Goal: Task Accomplishment & Management: Complete application form

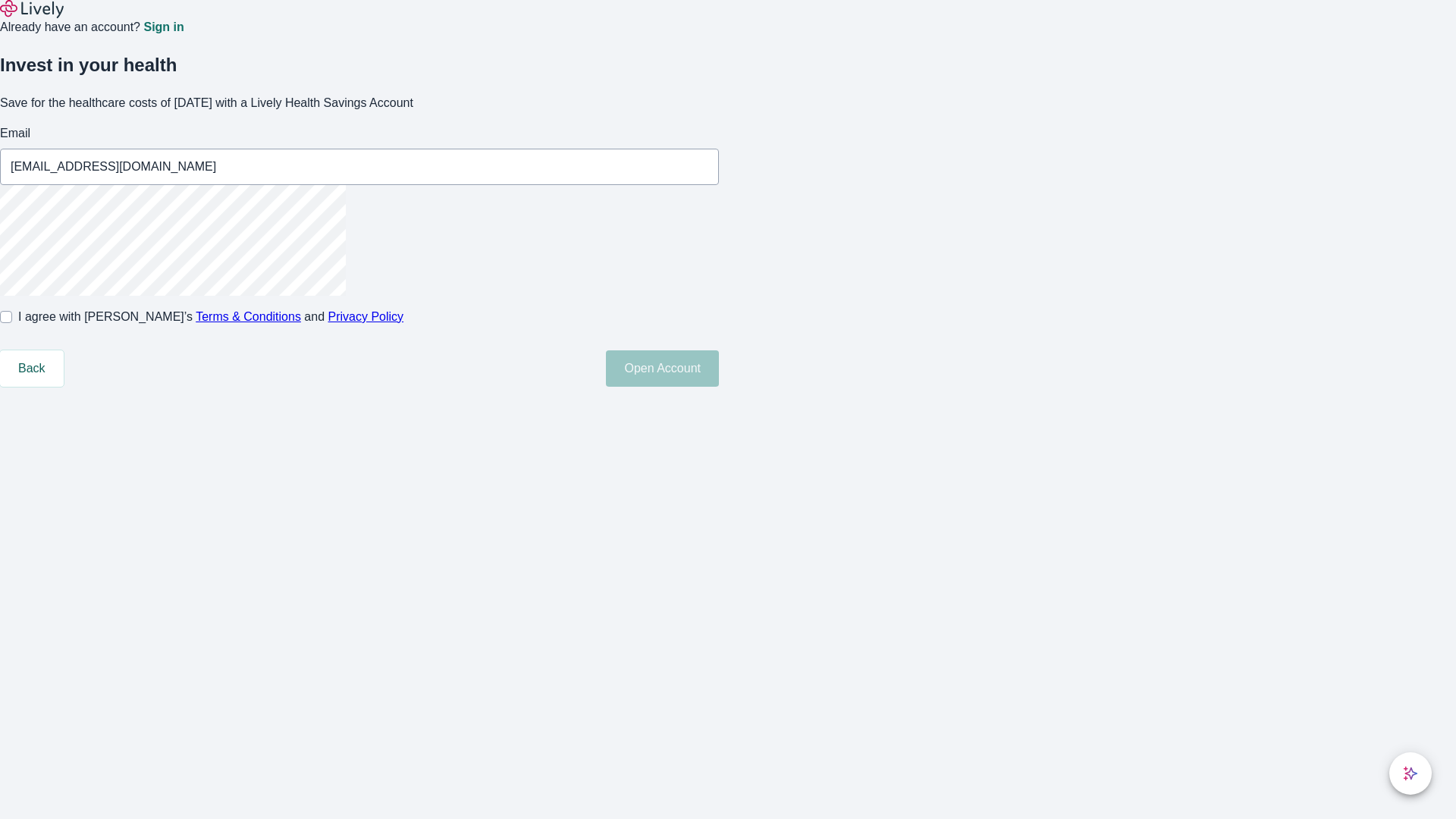
click at [12, 323] on input "I agree with Lively’s Terms & Conditions and Privacy Policy" at bounding box center [6, 317] width 12 height 12
checkbox input "true"
click at [719, 387] on button "Open Account" at bounding box center [661, 369] width 113 height 37
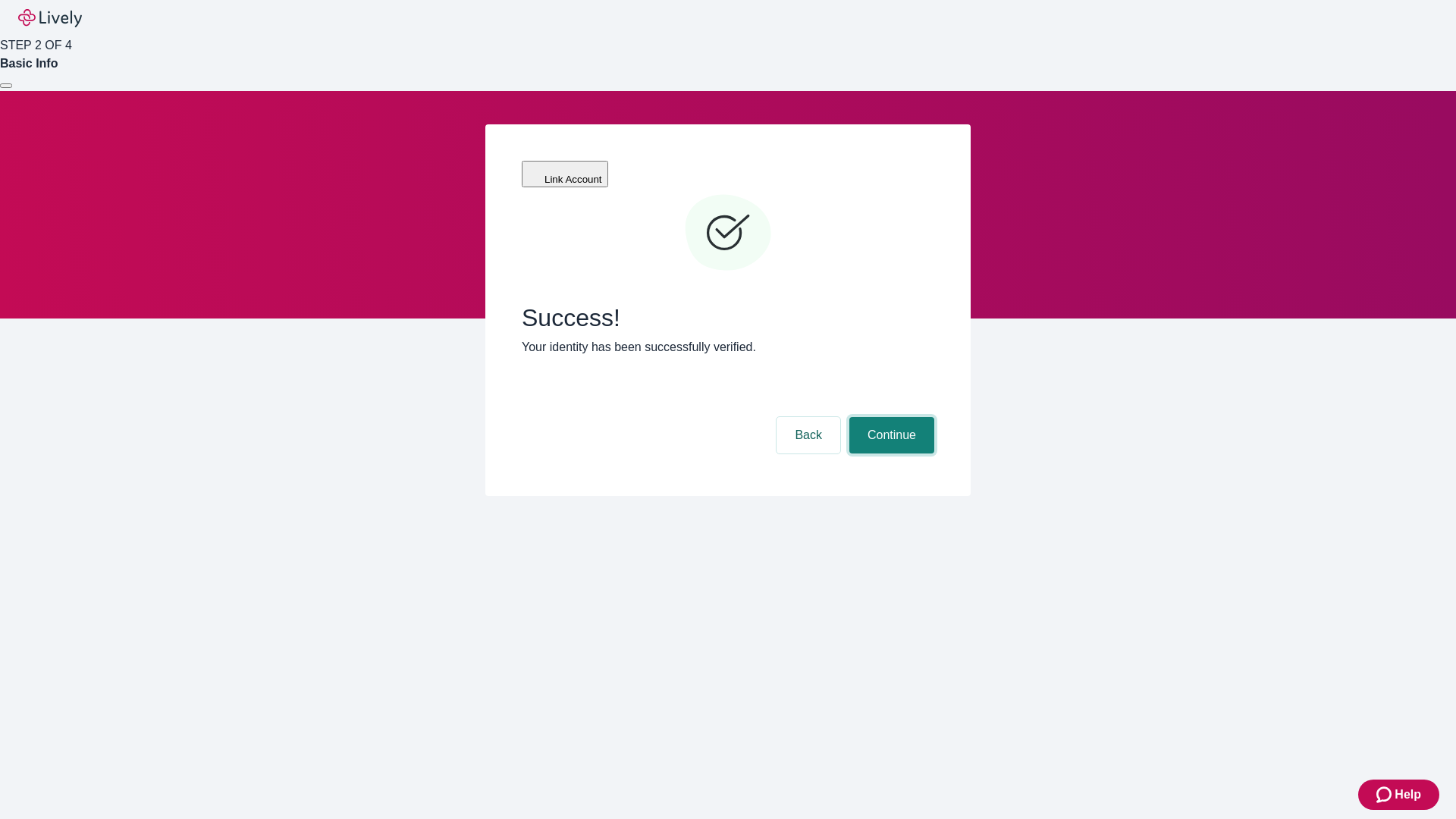
click at [889, 417] on button "Continue" at bounding box center [891, 435] width 85 height 37
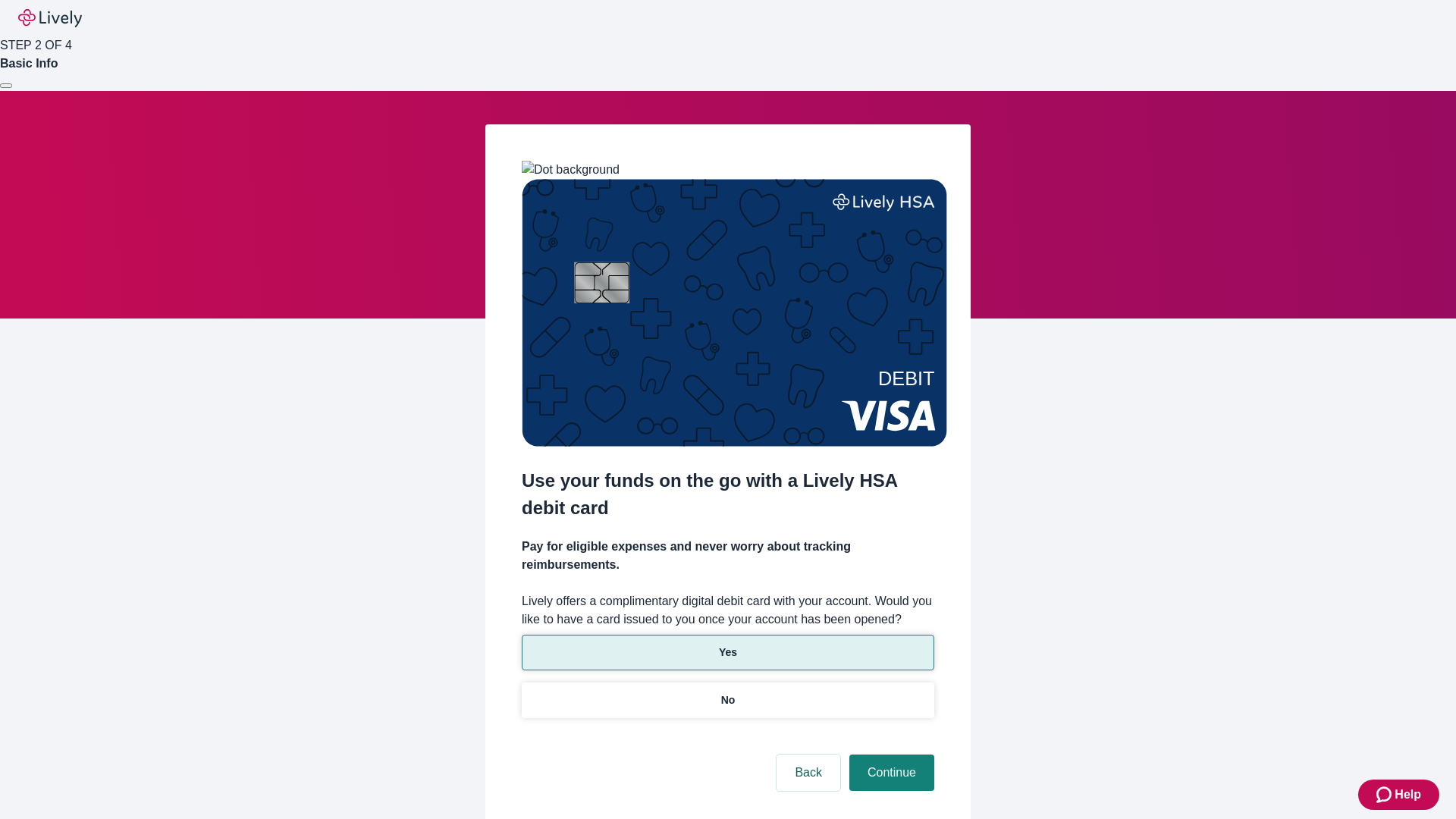
click at [727, 645] on p "Yes" at bounding box center [728, 653] width 18 height 16
click at [889, 754] on button "Continue" at bounding box center [891, 772] width 85 height 37
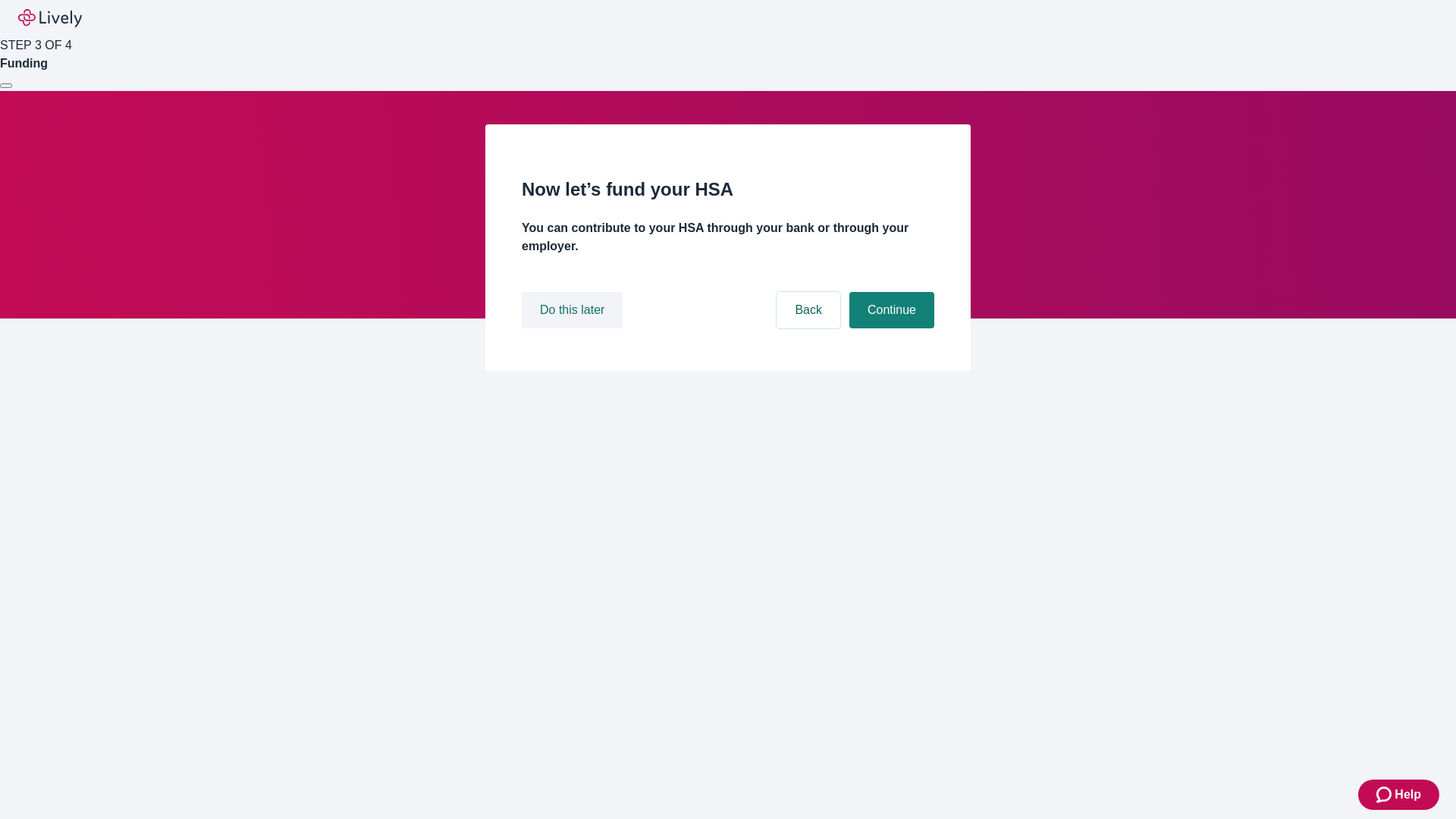
click at [574, 329] on button "Do this later" at bounding box center [572, 310] width 101 height 37
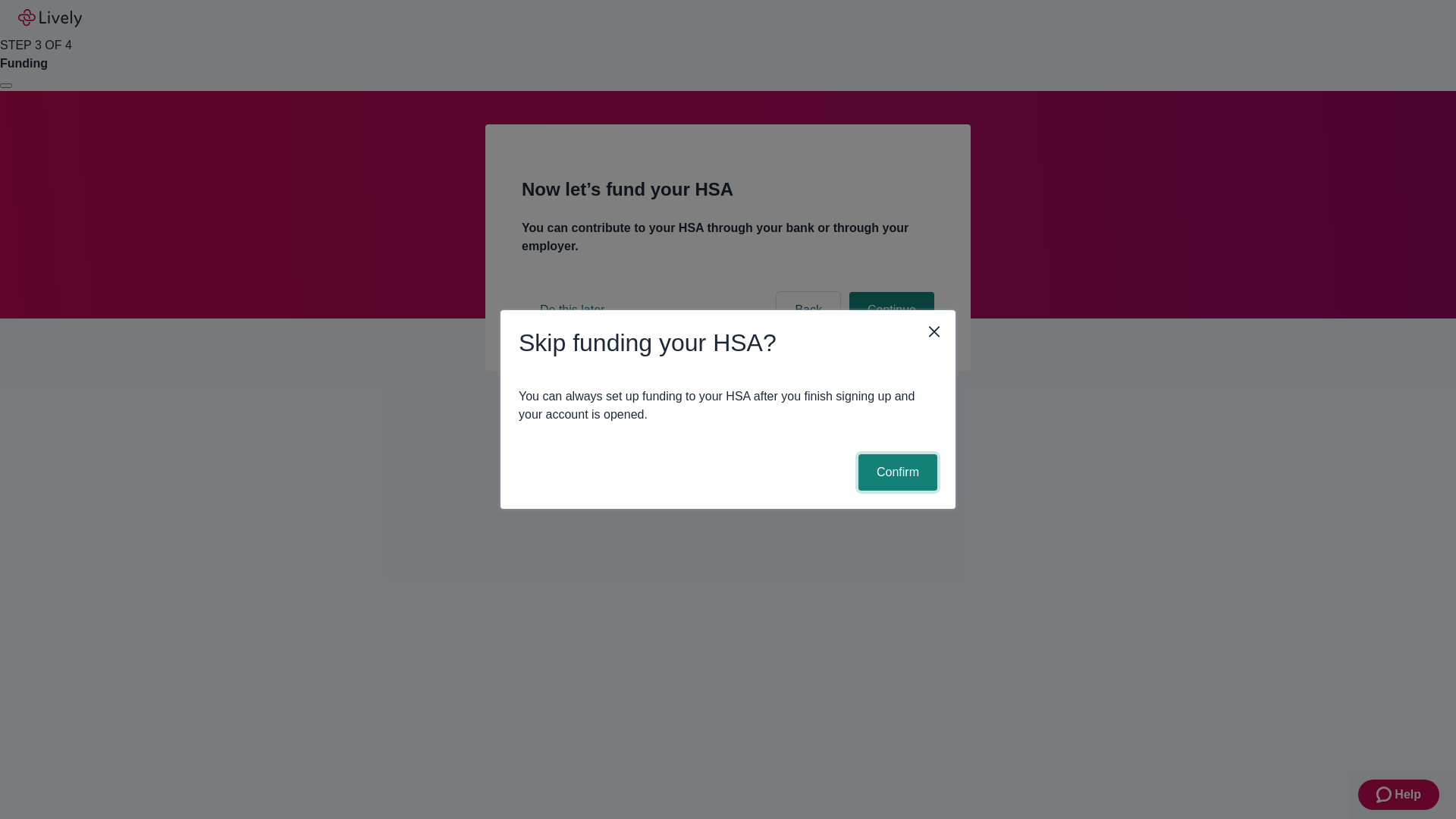
click at [895, 472] on button "Confirm" at bounding box center [897, 472] width 79 height 37
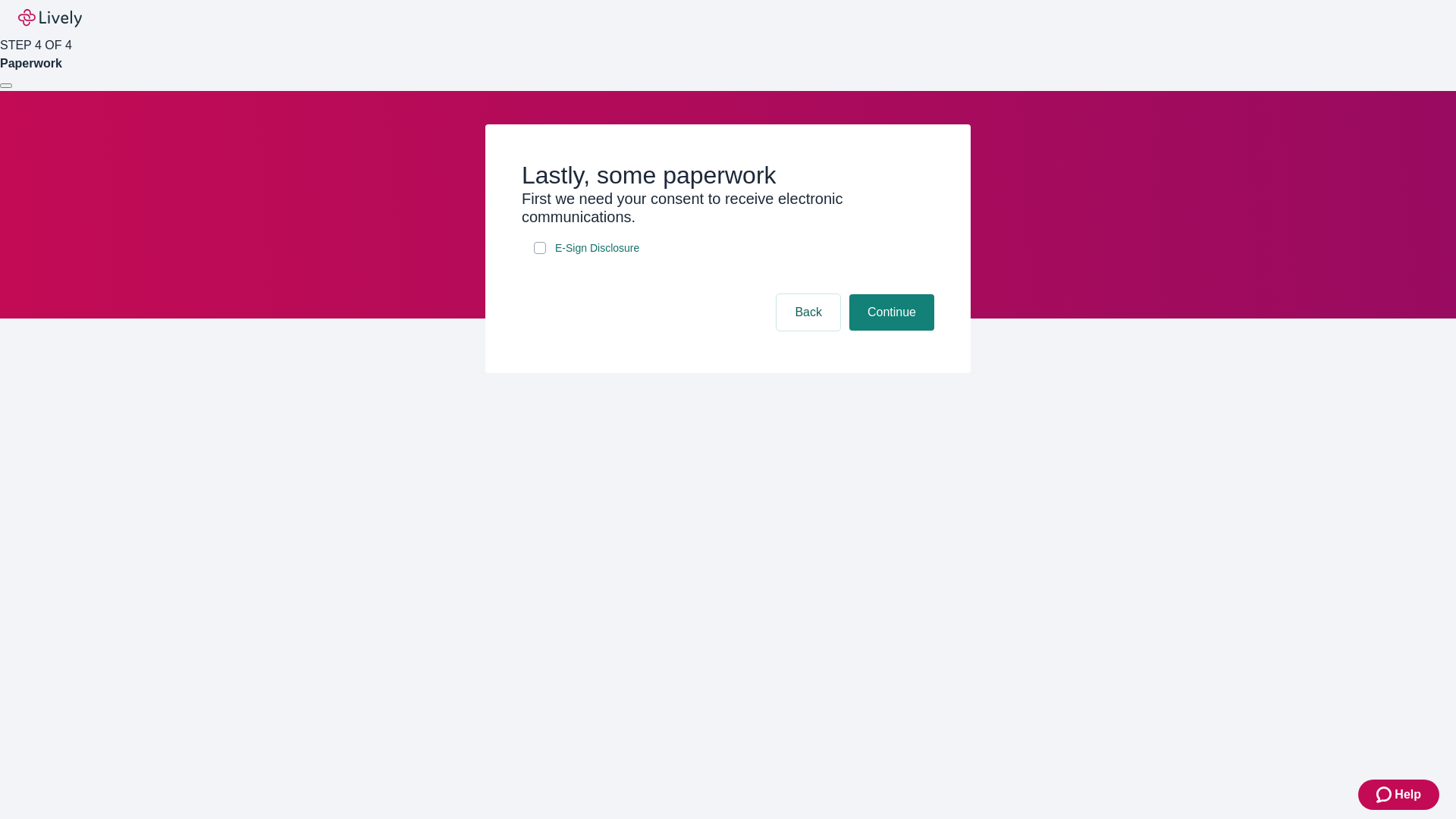
click at [540, 254] on input "E-Sign Disclosure" at bounding box center [540, 248] width 12 height 12
checkbox input "true"
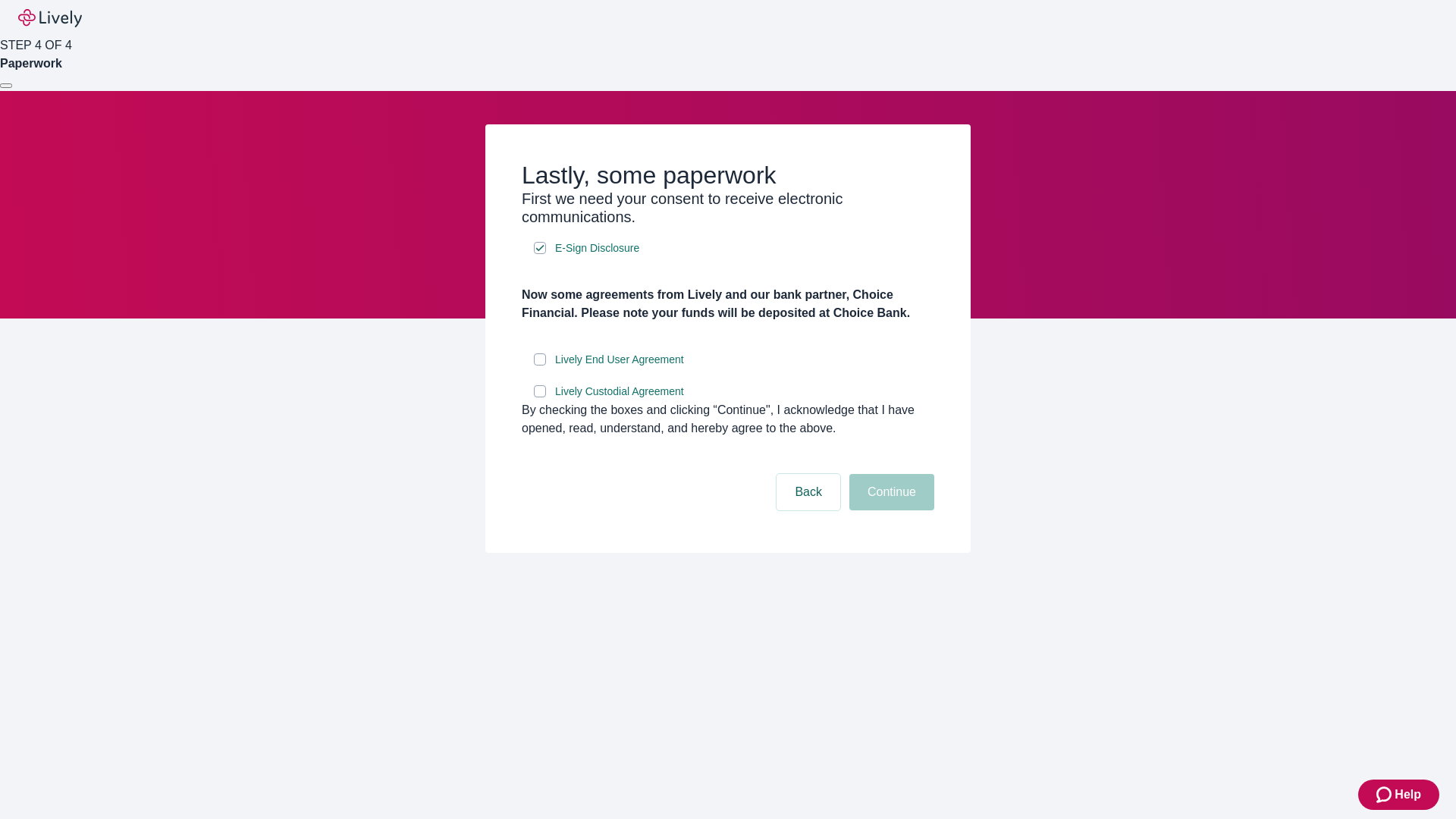
click at [540, 366] on input "Lively End User Agreement" at bounding box center [540, 360] width 12 height 12
checkbox input "true"
click at [540, 398] on input "Lively Custodial Agreement" at bounding box center [540, 392] width 12 height 12
checkbox input "true"
click at [889, 510] on button "Continue" at bounding box center [891, 492] width 85 height 37
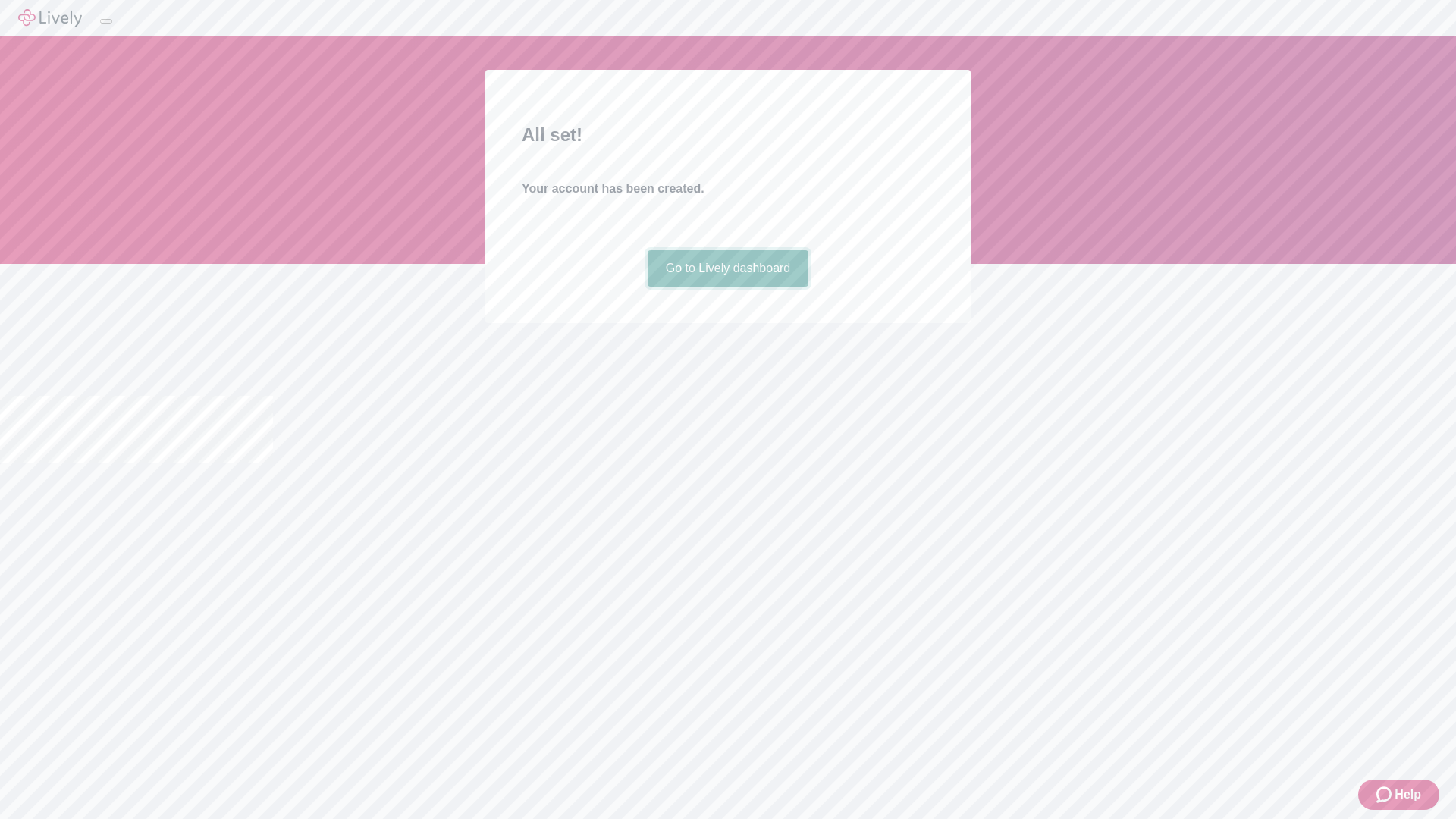
click at [727, 287] on link "Go to Lively dashboard" at bounding box center [728, 268] width 161 height 37
